Goal: Task Accomplishment & Management: Use online tool/utility

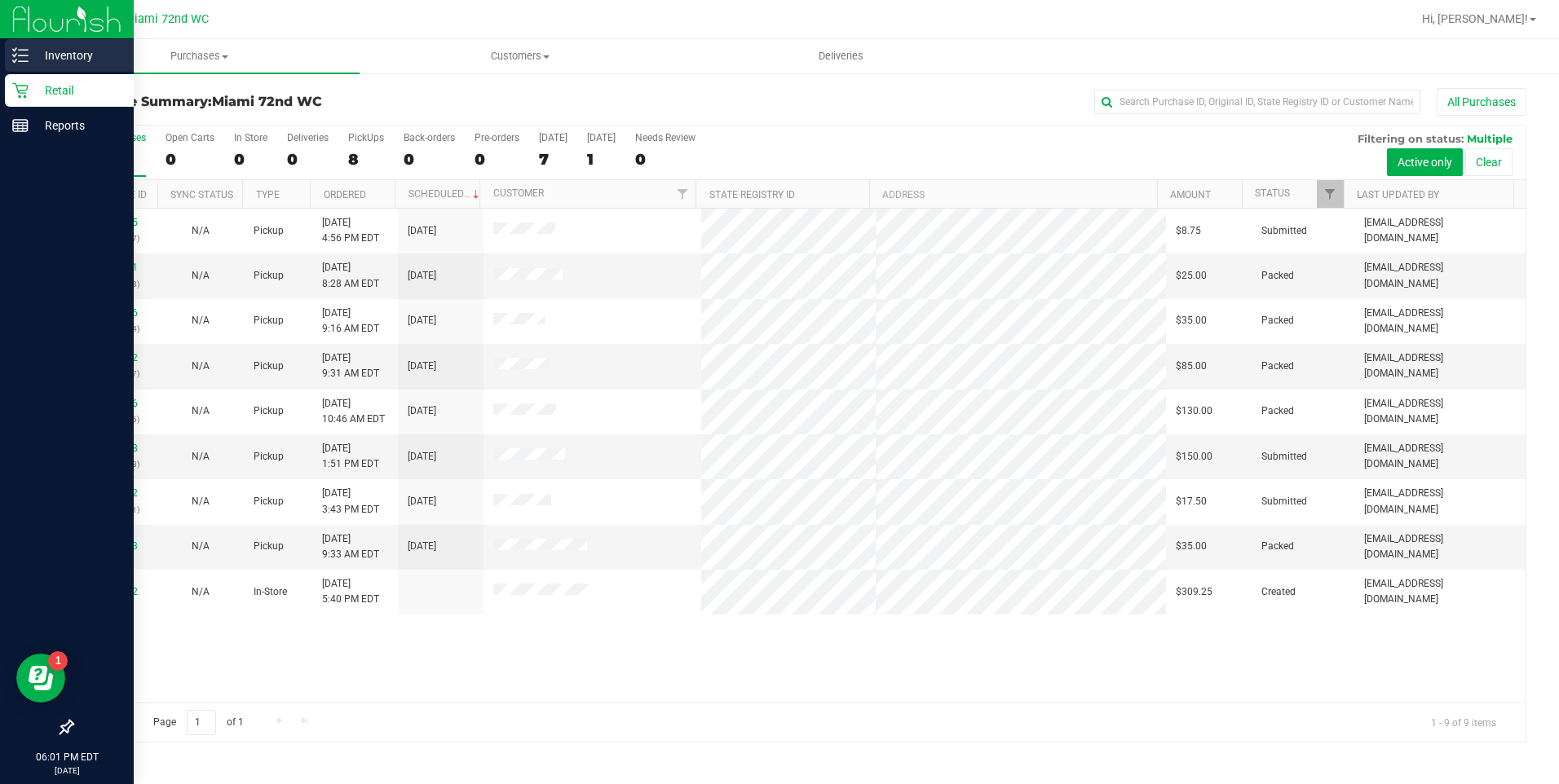
click at [56, 59] on p "Inventory" at bounding box center [77, 55] width 98 height 20
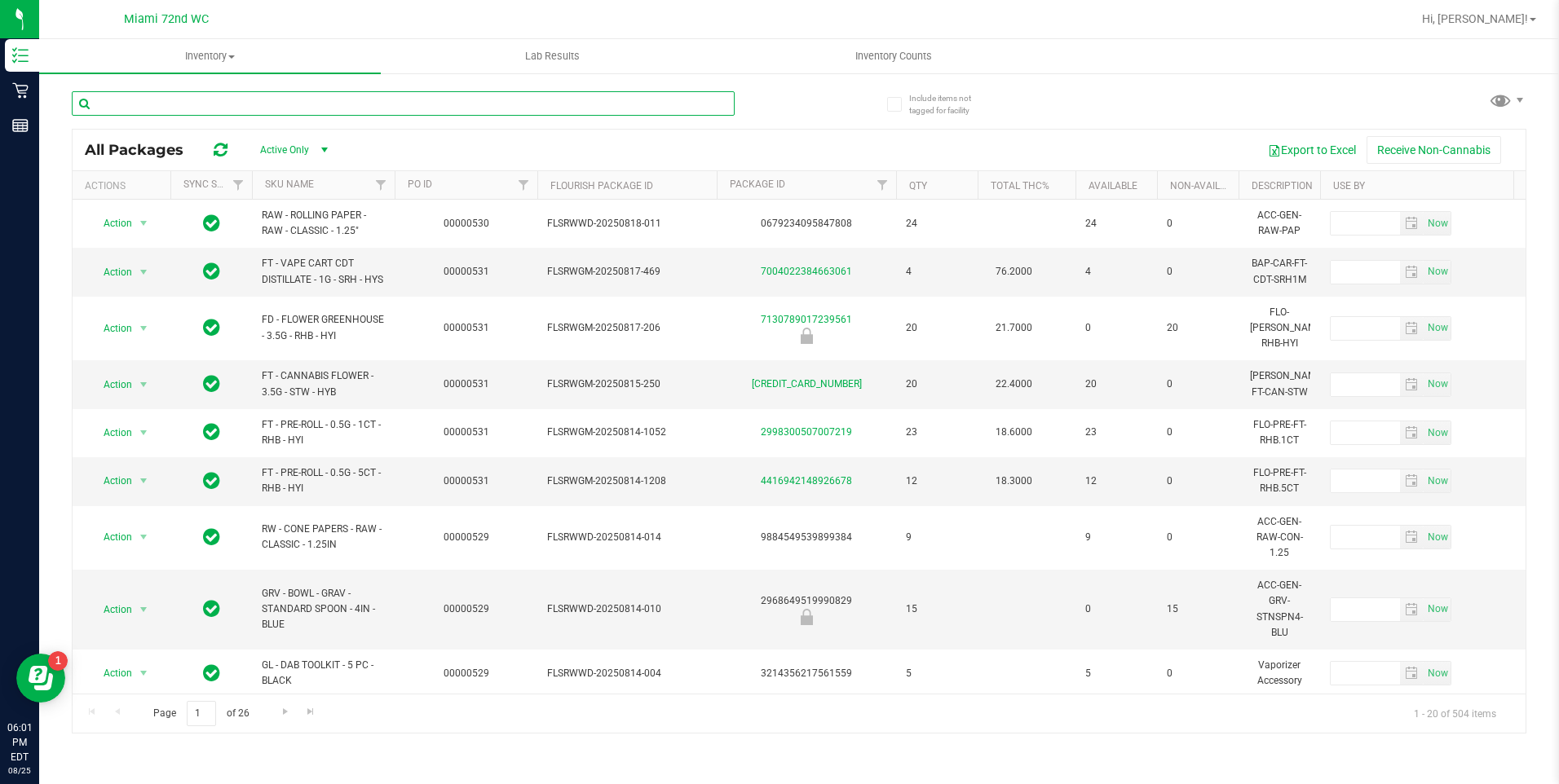
click at [145, 111] on input "text" at bounding box center [403, 103] width 663 height 25
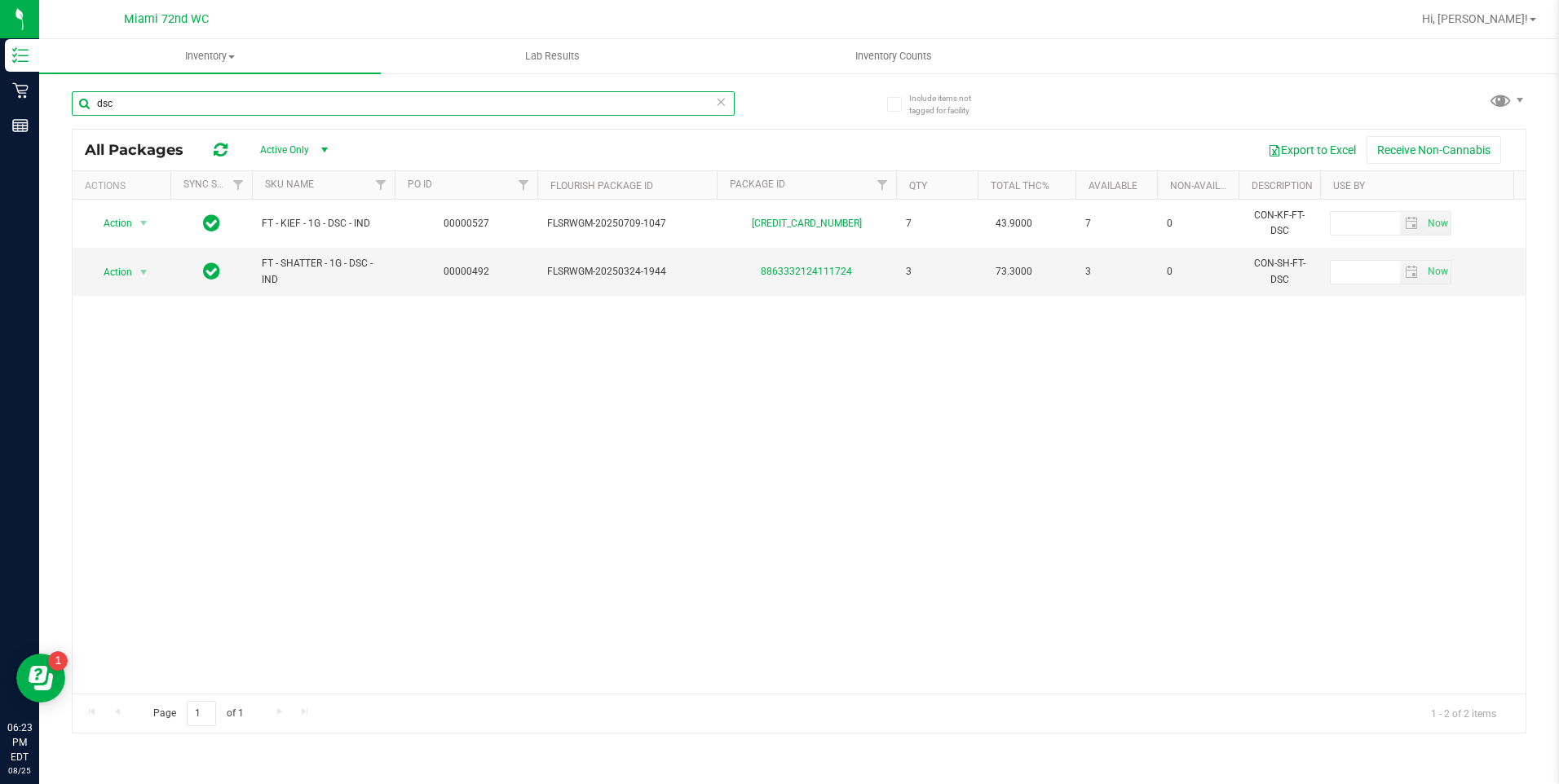
click at [169, 96] on input "dsc" at bounding box center [403, 103] width 663 height 25
type input "bowl"
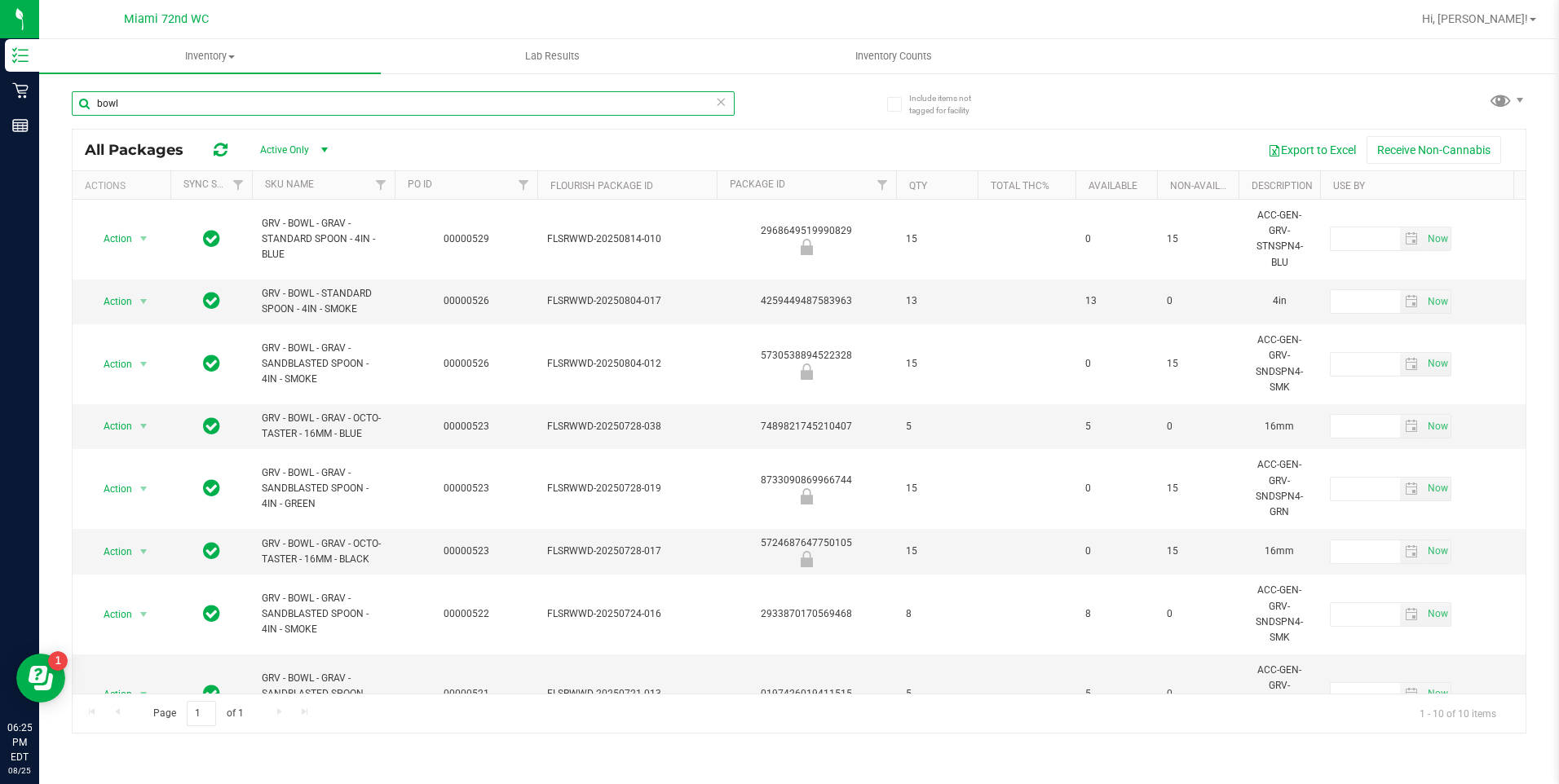
click at [177, 106] on input "bowl" at bounding box center [403, 103] width 663 height 25
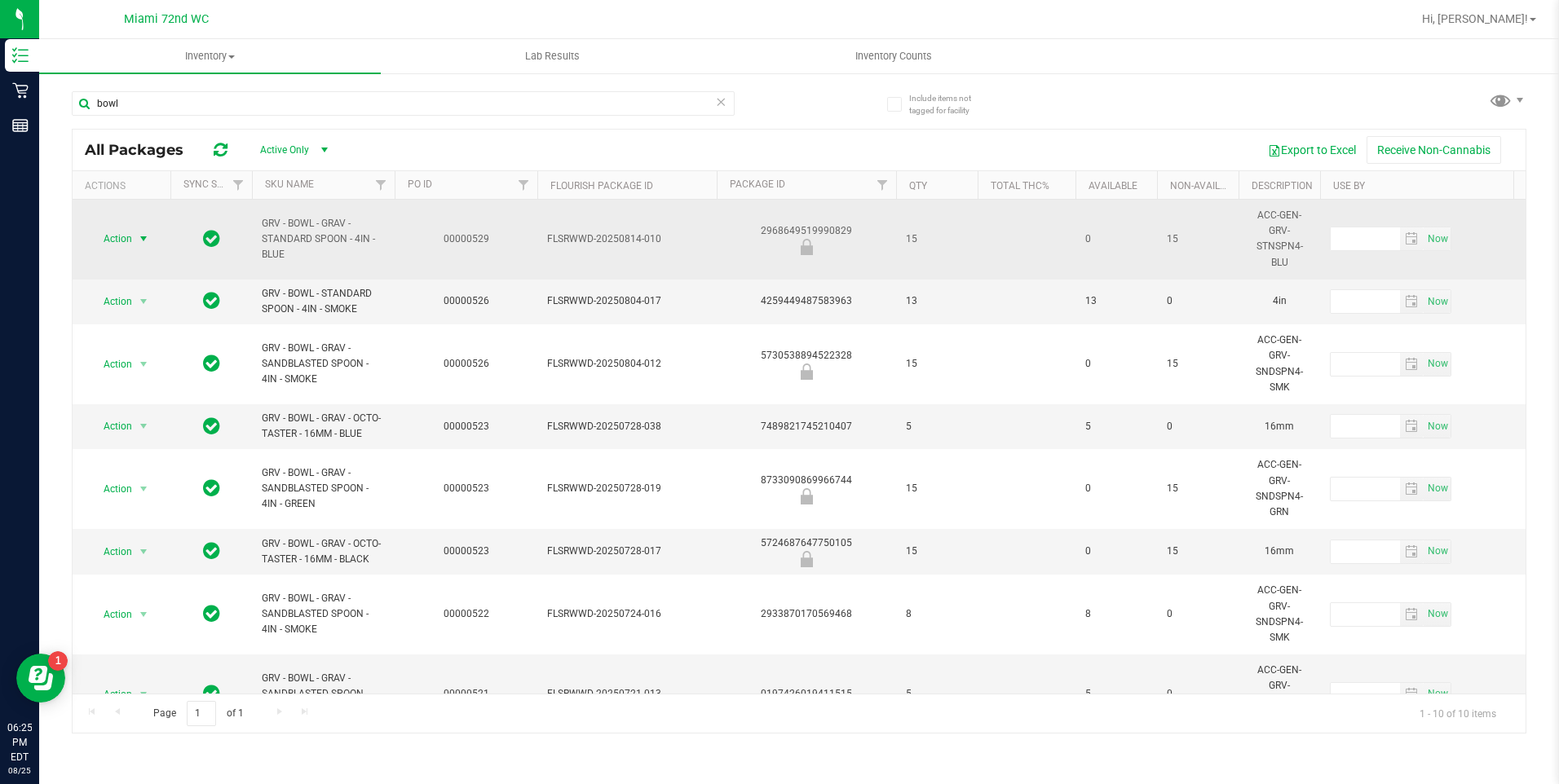
click at [130, 236] on span "Action" at bounding box center [111, 239] width 44 height 23
click at [182, 226] on td at bounding box center [212, 240] width 82 height 80
click at [107, 243] on span "Action" at bounding box center [111, 239] width 44 height 23
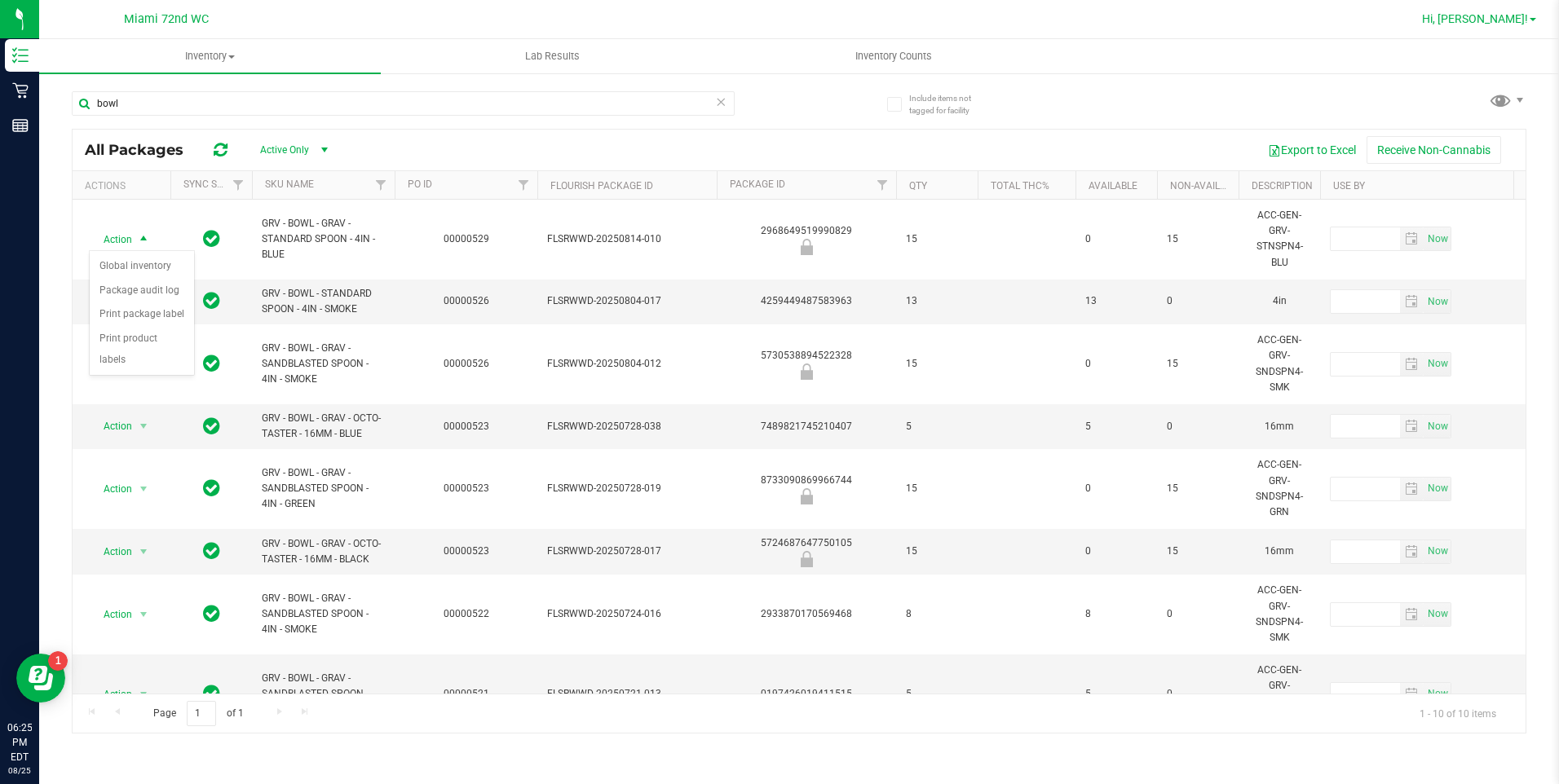
click at [1492, 15] on span "Hi, [PERSON_NAME]!" at bounding box center [1475, 18] width 106 height 13
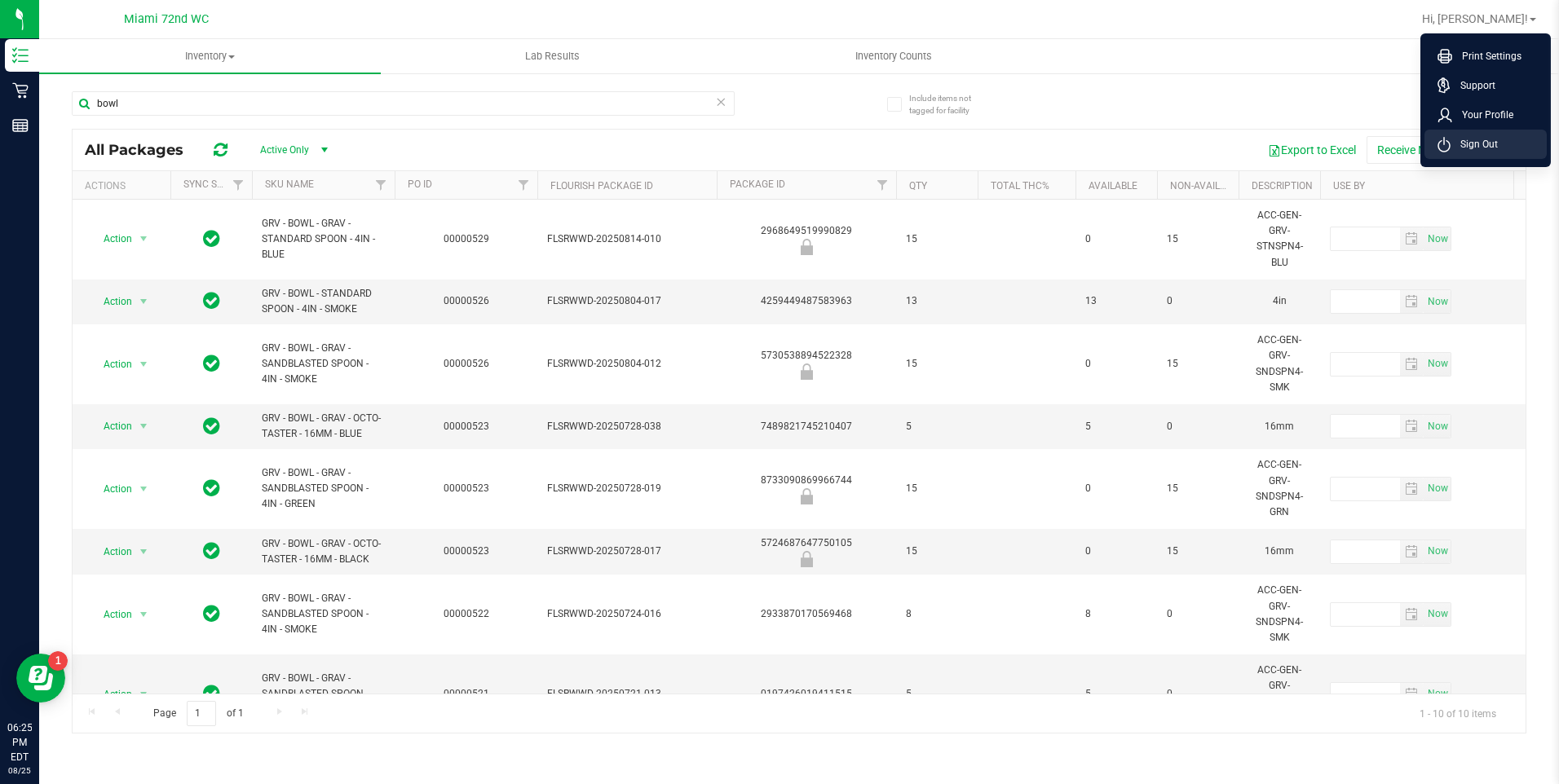
click at [1473, 137] on span "Sign Out" at bounding box center [1474, 144] width 47 height 16
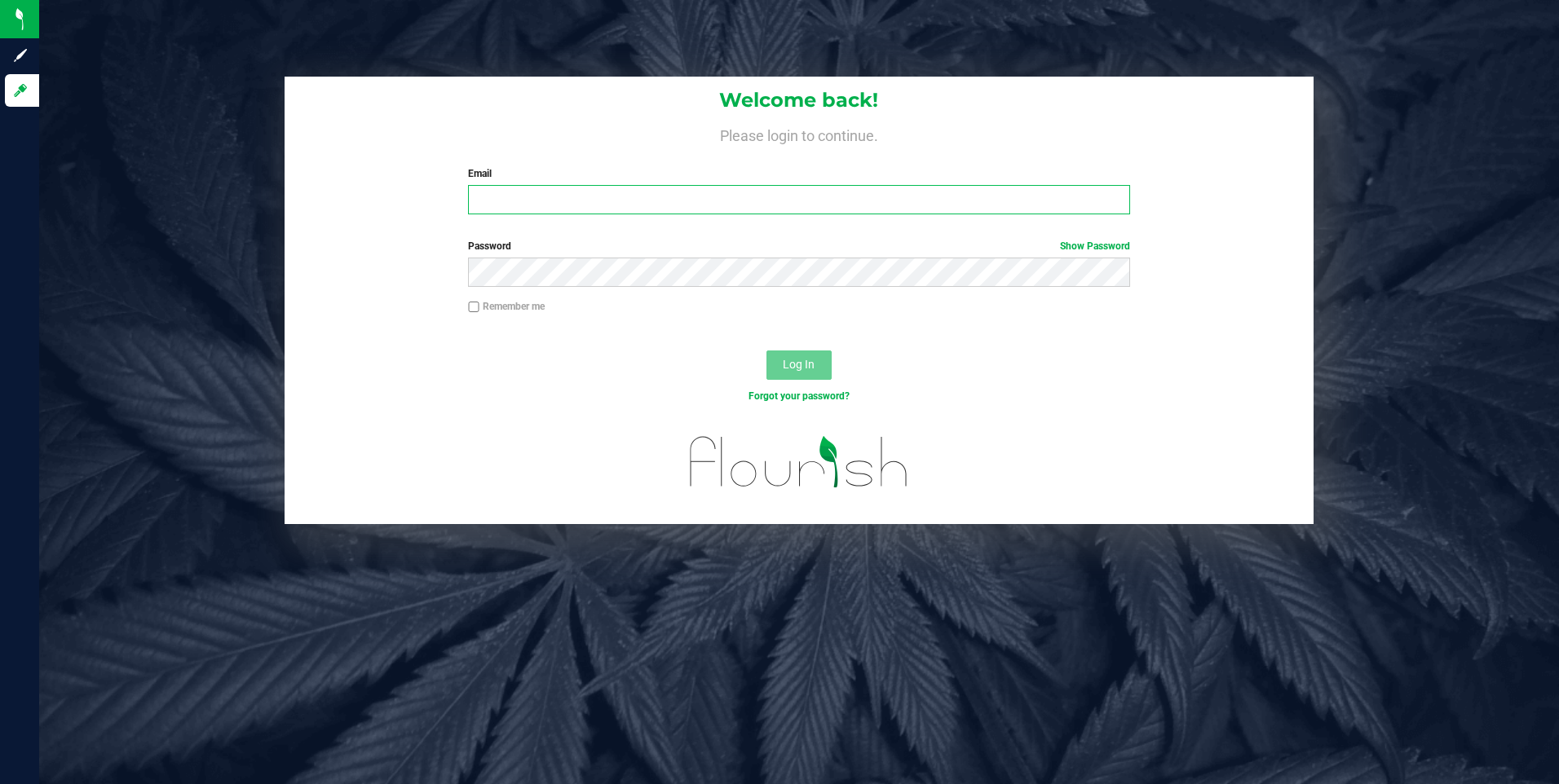
click at [649, 198] on input "Email" at bounding box center [799, 200] width 662 height 29
type input "[EMAIL_ADDRESS][DOMAIN_NAME]"
click at [766, 351] on button "Log In" at bounding box center [799, 365] width 65 height 29
